Goal: Information Seeking & Learning: Learn about a topic

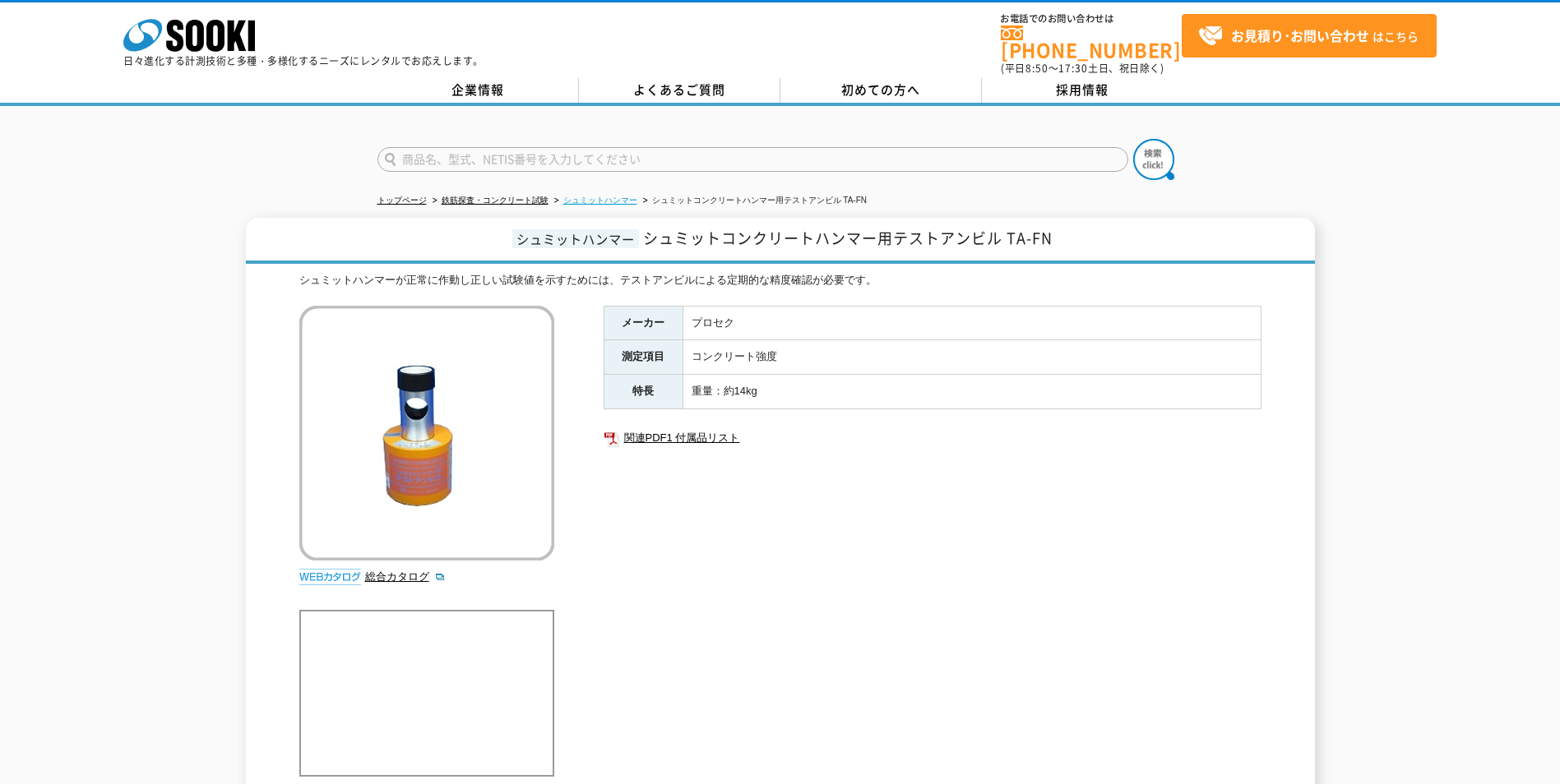
click at [609, 196] on link "シュミットハンマー" at bounding box center [600, 200] width 74 height 9
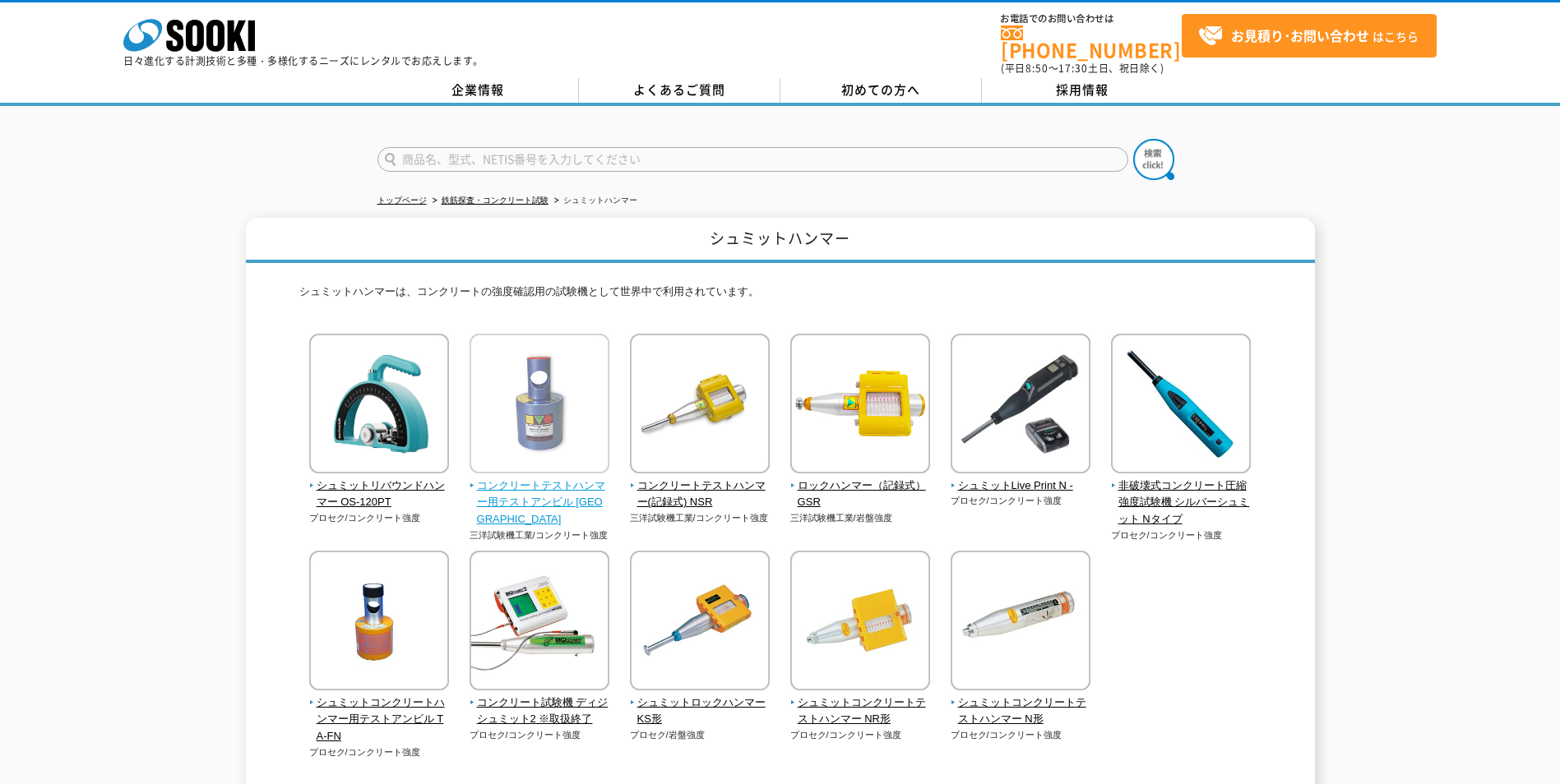
click at [548, 496] on span "コンクリートテストハンマー用テストアンビル [GEOGRAPHIC_DATA]" at bounding box center [540, 503] width 141 height 51
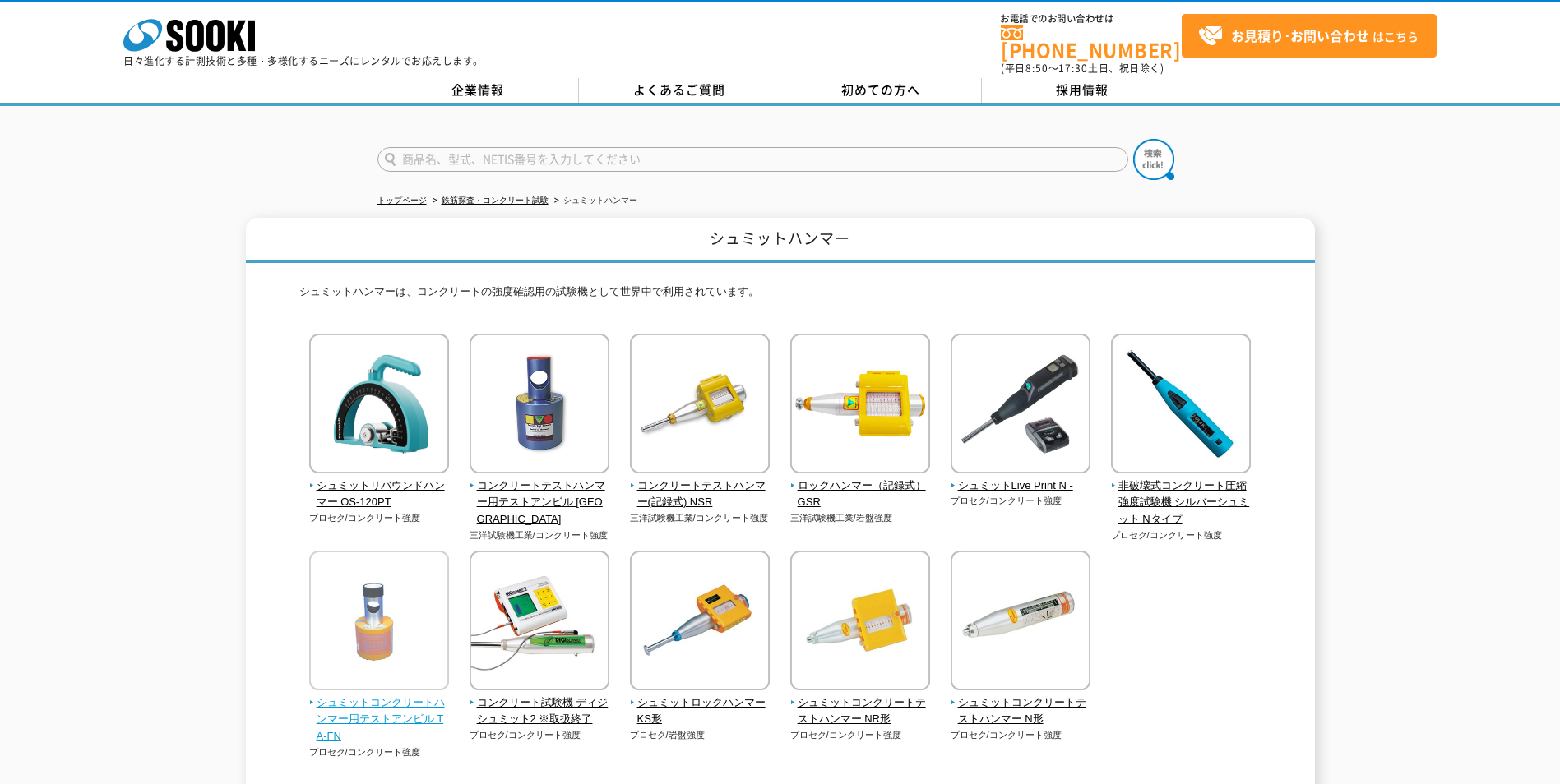
click at [390, 695] on span "シュミットコンクリートハンマー用テストアンビル TA-FN" at bounding box center [379, 720] width 141 height 51
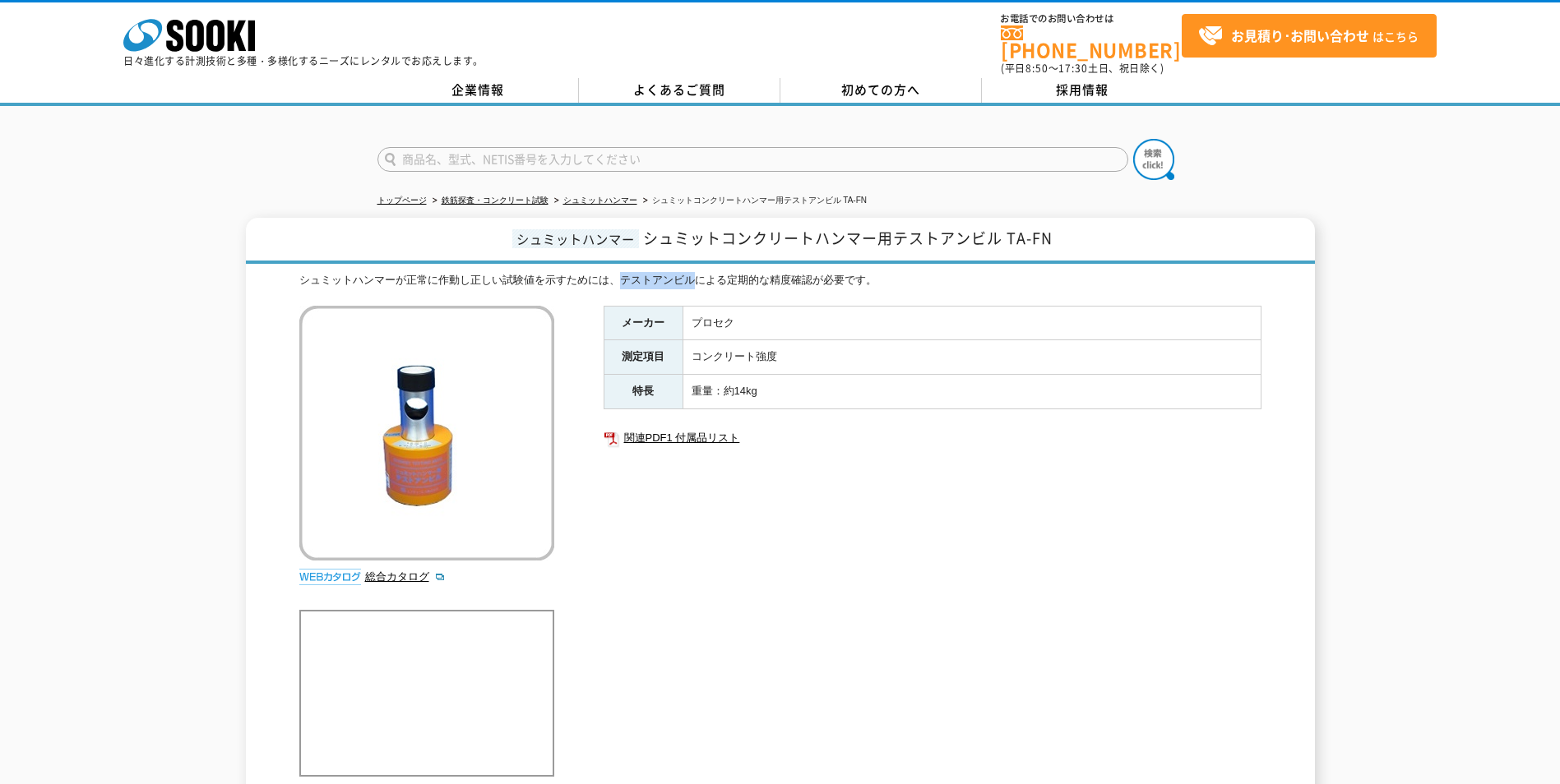
drag, startPoint x: 617, startPoint y: 271, endPoint x: 695, endPoint y: 268, distance: 78.1
click at [695, 272] on div "シュミットハンマーが正常に作動し正しい試験値を示すためには、テストアンビルによる定期的な精度確認が必要です。" at bounding box center [780, 281] width 962 height 17
copy div "テストアンビル"
